Goal: Information Seeking & Learning: Learn about a topic

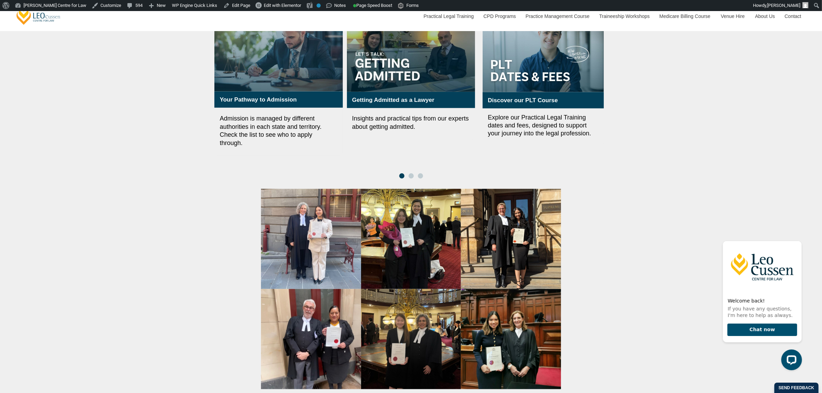
scroll to position [777, 0]
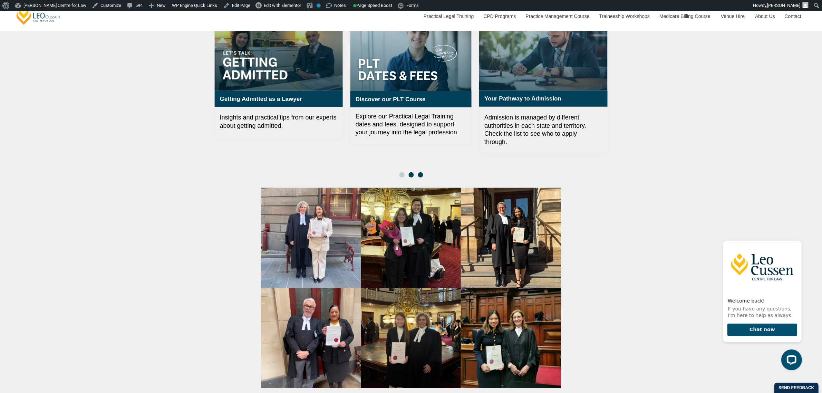
click at [421, 172] on span "Go to slide 3" at bounding box center [420, 174] width 5 height 5
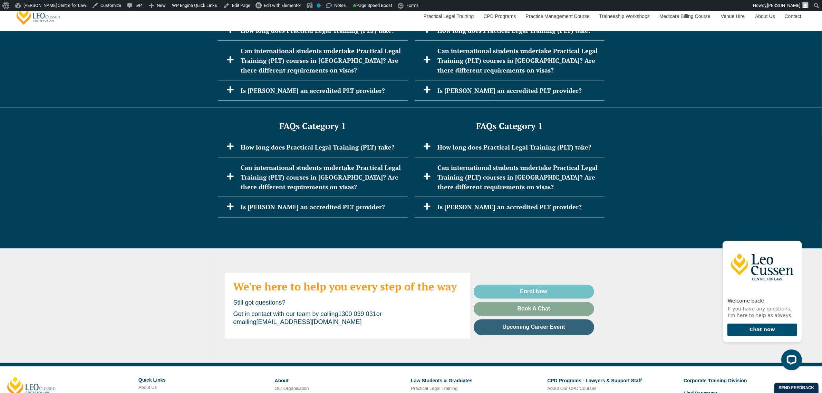
scroll to position [1468, 0]
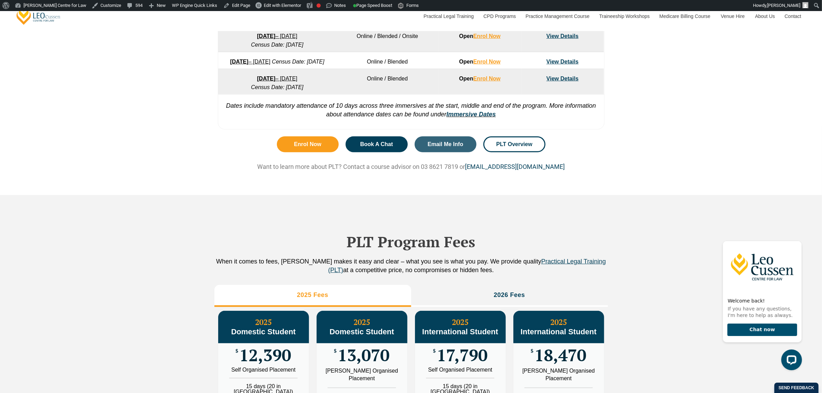
scroll to position [691, 0]
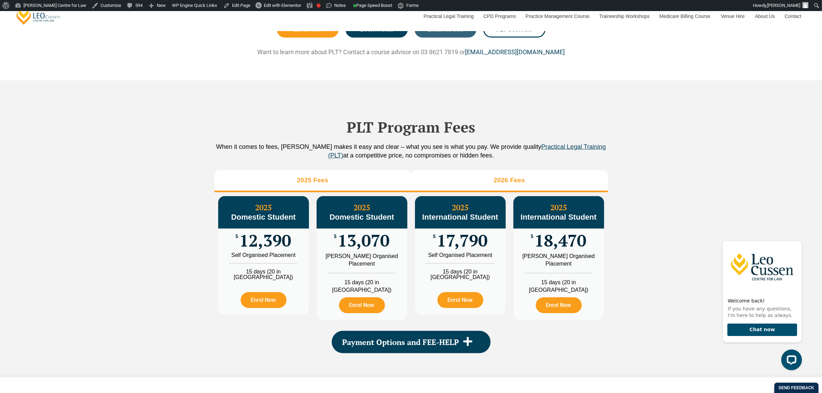
click at [509, 184] on h3 "2026 Fees" at bounding box center [509, 180] width 31 height 8
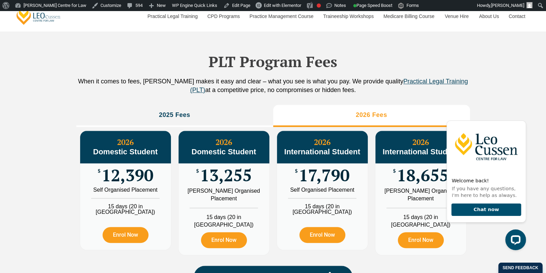
scroll to position [777, 0]
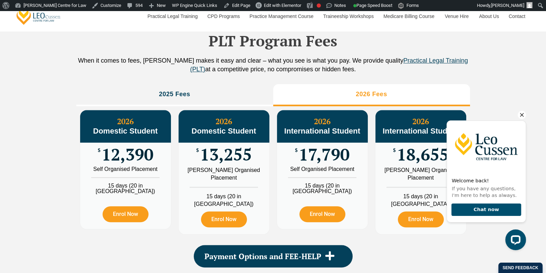
click at [523, 113] on icon "Hide greeting" at bounding box center [522, 115] width 8 height 8
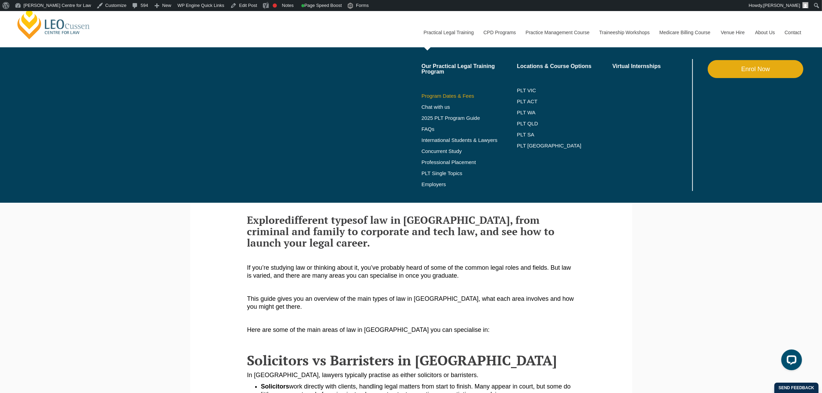
click at [462, 96] on link "Program Dates & Fees" at bounding box center [470, 96] width 96 height 6
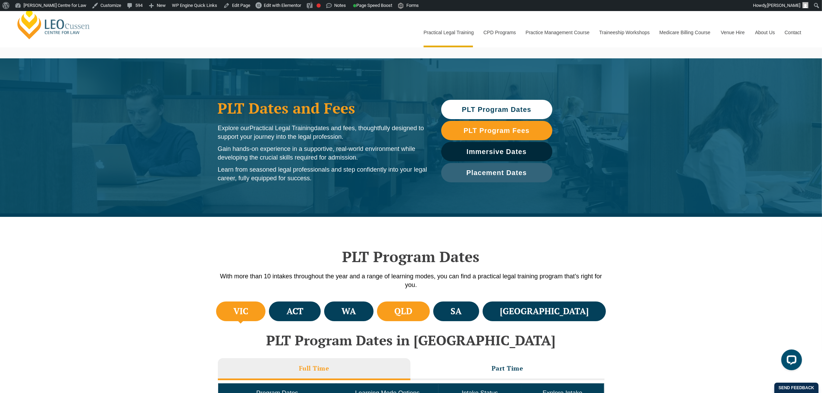
click at [430, 310] on li "QLD" at bounding box center [403, 312] width 53 height 20
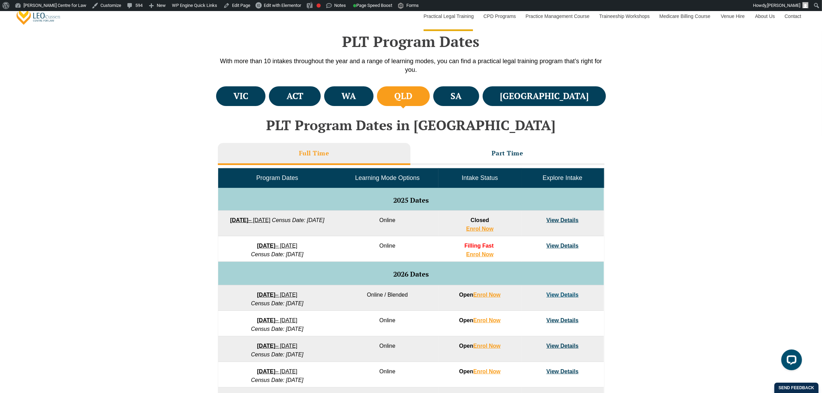
scroll to position [216, 0]
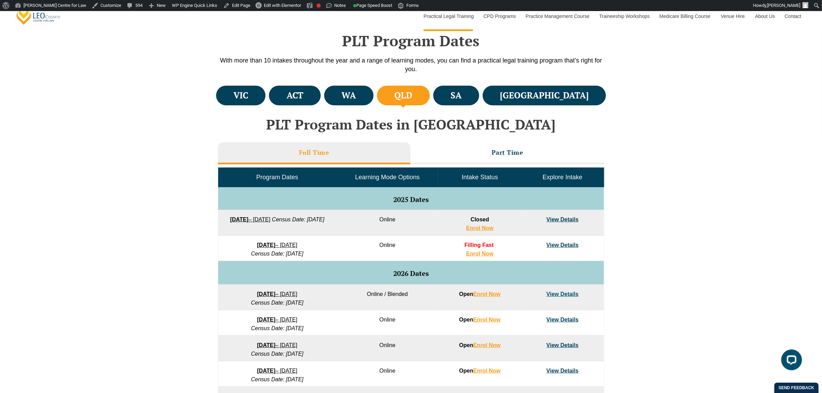
click at [638, 249] on div "VIC ACT WA QLD SA" at bounding box center [411, 288] width 822 height 409
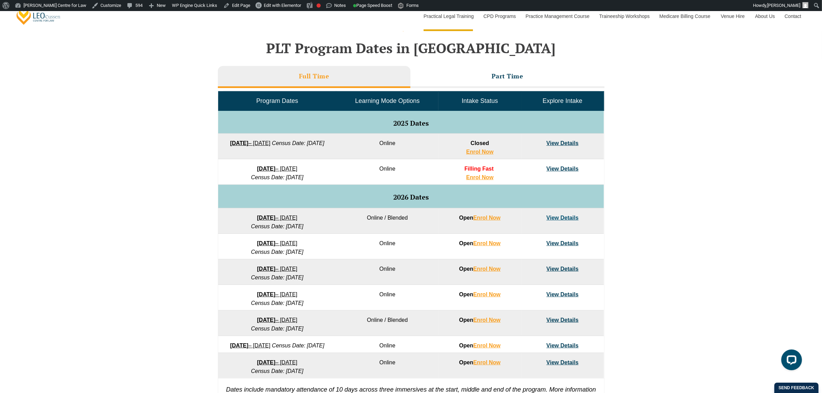
scroll to position [302, 0]
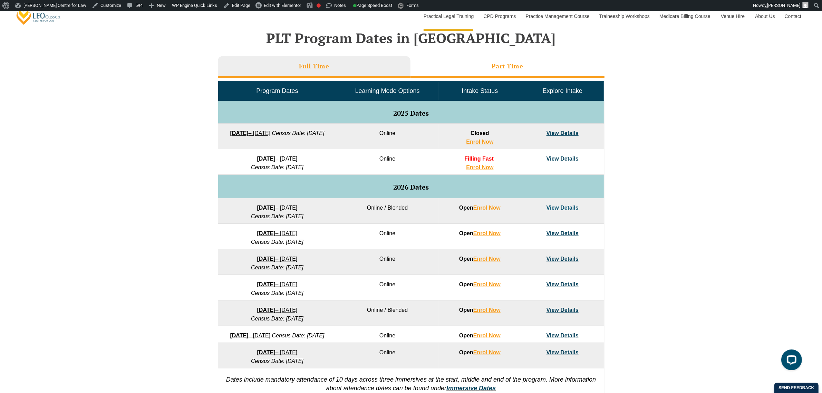
click at [500, 67] on h3 "Part Time" at bounding box center [508, 66] width 32 height 8
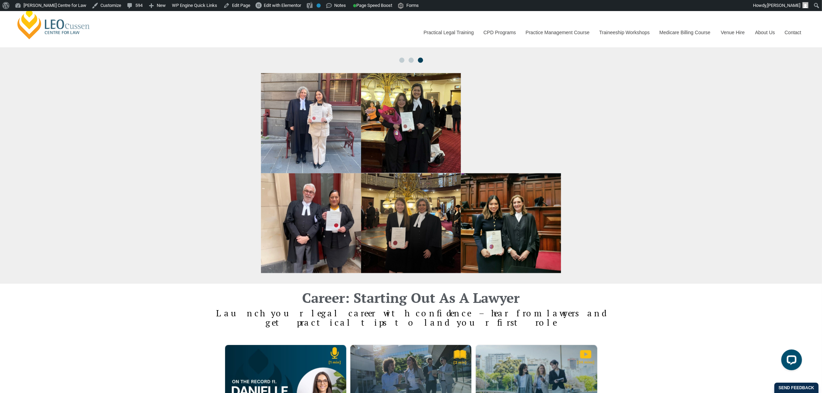
scroll to position [863, 0]
